Goal: Communication & Community: Answer question/provide support

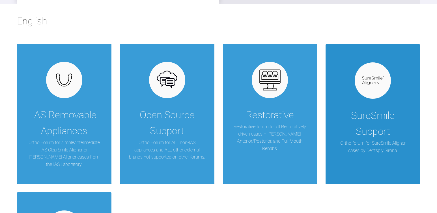
click at [392, 119] on div "SureSmile Support" at bounding box center [373, 124] width 78 height 32
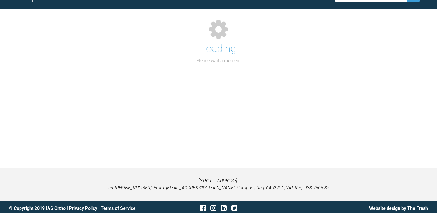
scroll to position [85, 0]
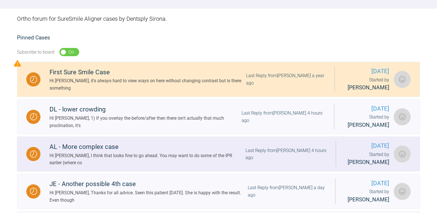
click at [104, 150] on div "AL - More complex case" at bounding box center [148, 147] width 196 height 10
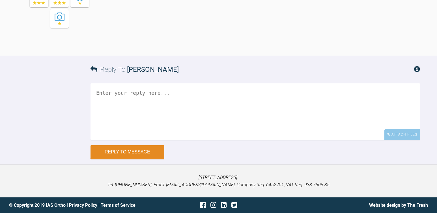
scroll to position [4453, 0]
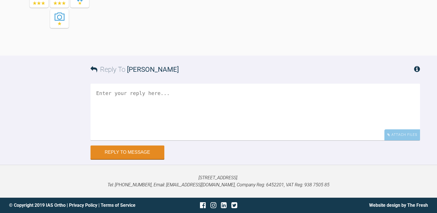
click at [185, 106] on textarea at bounding box center [256, 112] width 330 height 57
type textarea "T"
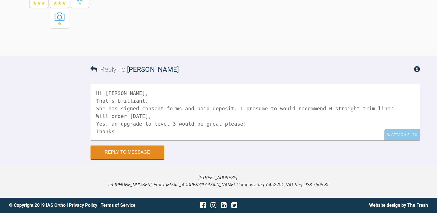
scroll to position [2, 0]
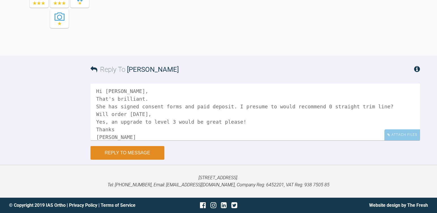
type textarea "Hi [PERSON_NAME], That's brilliant. She has signed consent forms and paid depos…"
click at [129, 152] on button "Reply to Message" at bounding box center [128, 153] width 74 height 14
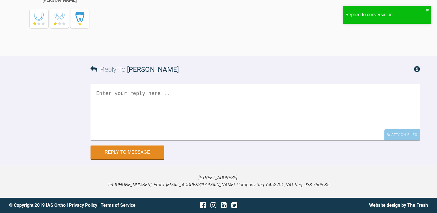
scroll to position [4588, 0]
